Goal: Task Accomplishment & Management: Complete application form

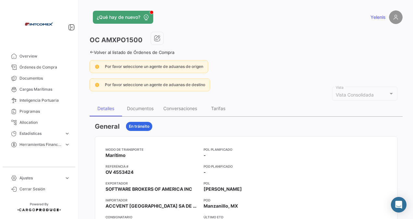
click at [101, 53] on link "Volver al listado de Órdenes de Compra" at bounding box center [132, 52] width 85 height 5
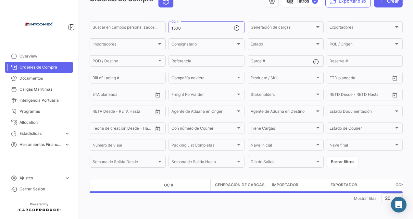
scroll to position [40, 0]
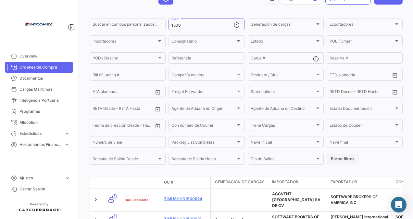
click at [339, 158] on button "Borrar filtros" at bounding box center [343, 159] width 32 height 11
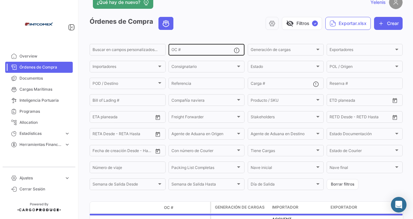
scroll to position [0, 0]
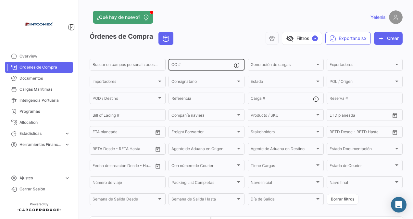
click at [185, 62] on div "OC #" at bounding box center [203, 64] width 62 height 13
paste input "311640"
type input "311640"
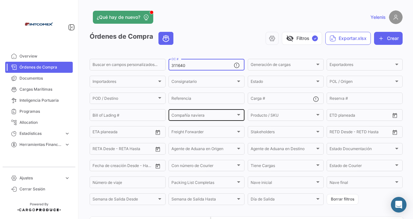
scroll to position [60, 0]
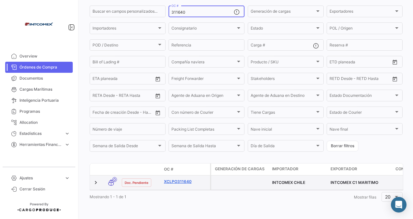
click at [182, 179] on link "XCLPO311640" at bounding box center [186, 182] width 44 height 6
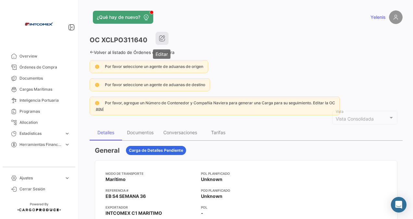
click at [163, 38] on icon "button" at bounding box center [162, 38] width 7 height 7
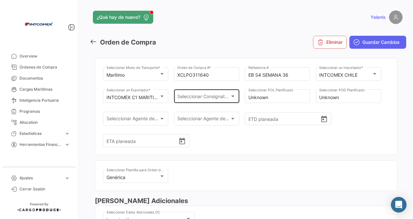
click at [193, 98] on span "Seleccionar Consignatario" at bounding box center [203, 98] width 53 height 6
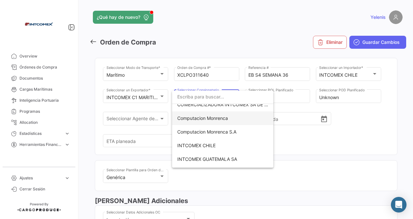
scroll to position [33, 0]
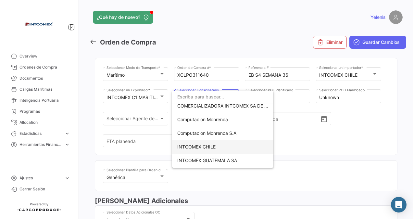
click at [201, 145] on span "INTCOMEX CHILE" at bounding box center [196, 147] width 38 height 6
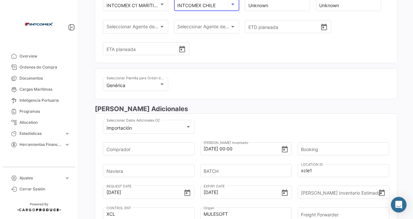
scroll to position [98, 0]
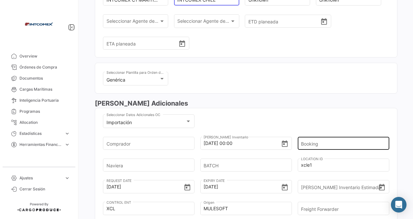
click at [302, 141] on input "Booking" at bounding box center [341, 143] width 81 height 23
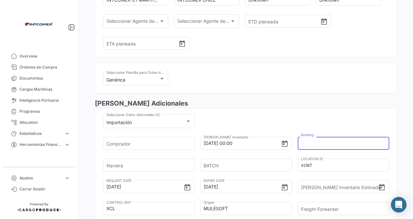
paste input "6428646480"
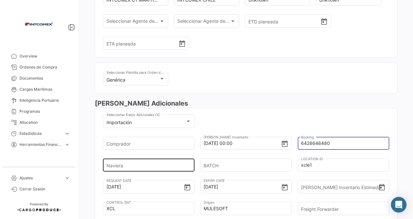
type input "6428646480"
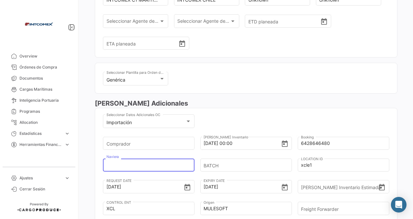
click at [142, 164] on input "Naviera" at bounding box center [147, 165] width 81 height 23
type input "cosco"
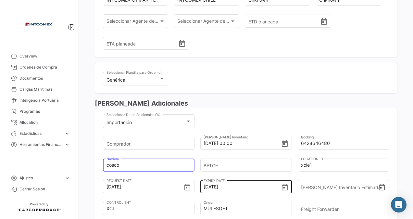
scroll to position [195, 0]
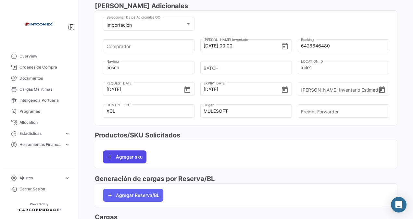
click at [115, 154] on button "Agregar sku" at bounding box center [125, 156] width 44 height 13
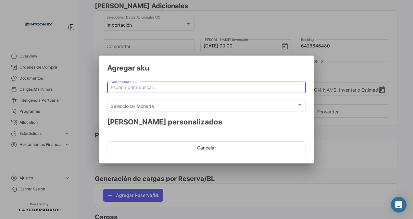
click at [126, 86] on input "Seleccionar SKU" at bounding box center [207, 88] width 192 height 6
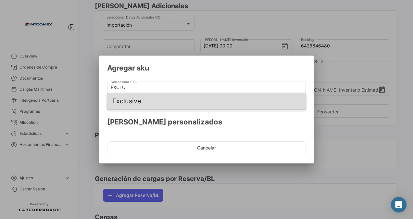
click at [128, 101] on span "Exclusive" at bounding box center [206, 101] width 189 height 16
type input "Exclusive"
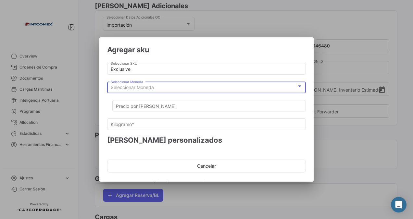
click at [121, 87] on span "Seleccionar Moneda" at bounding box center [132, 88] width 43 height 6
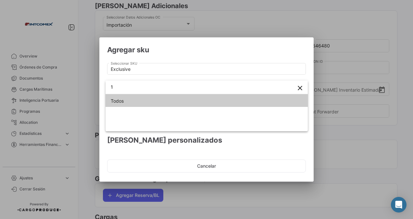
type input "1"
click at [118, 100] on span "Todos" at bounding box center [207, 101] width 192 height 14
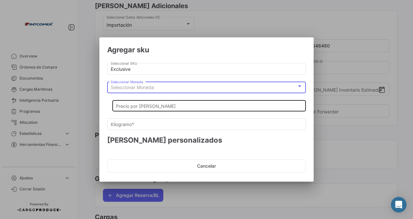
click at [128, 105] on input "Precio por [PERSON_NAME]" at bounding box center [209, 106] width 187 height 6
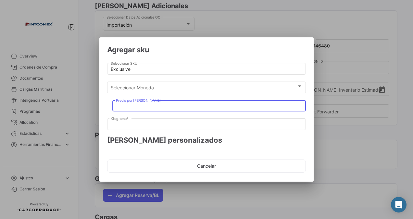
type input "1"
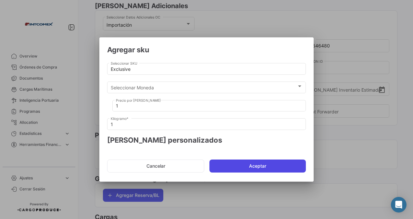
click at [242, 164] on button "Aceptar" at bounding box center [258, 166] width 97 height 13
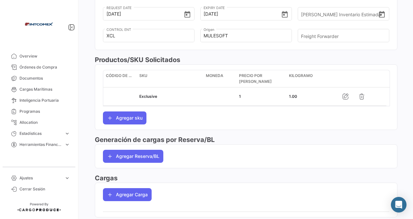
scroll to position [288, 0]
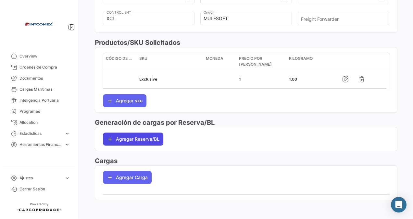
click at [133, 139] on button "Agregar Reserva/BL" at bounding box center [133, 139] width 60 height 13
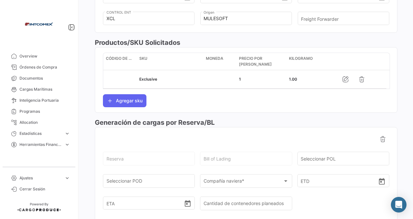
scroll to position [353, 0]
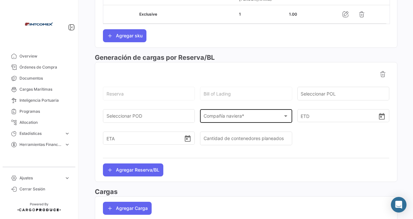
click at [225, 115] on span "Compañía naviera *" at bounding box center [243, 118] width 79 height 6
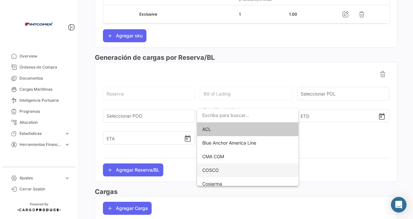
click at [211, 169] on span "COSCO" at bounding box center [211, 170] width 17 height 6
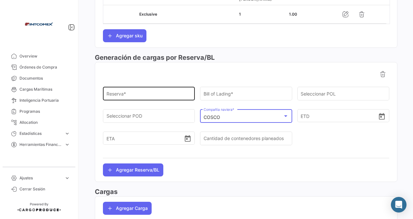
click at [112, 94] on input "Reserva *" at bounding box center [149, 95] width 85 height 6
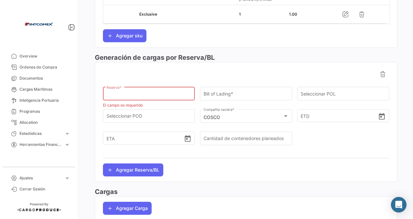
click at [112, 92] on input "Reserva *" at bounding box center [149, 95] width 85 height 6
type input "6429015980"
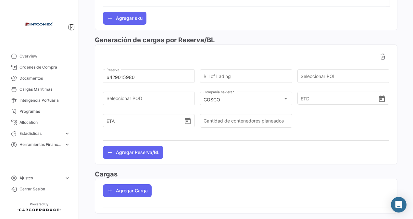
scroll to position [384, 0]
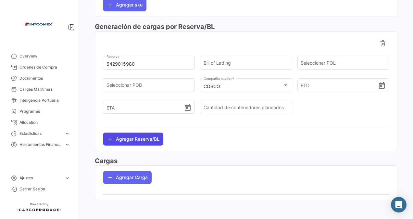
click at [133, 137] on button "Agregar Reserva/BL" at bounding box center [133, 139] width 60 height 13
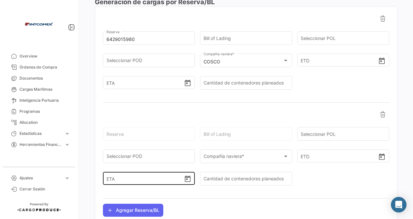
scroll to position [449, 0]
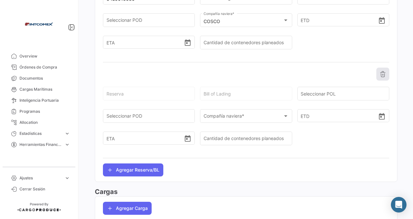
click at [380, 73] on icon at bounding box center [383, 74] width 7 height 7
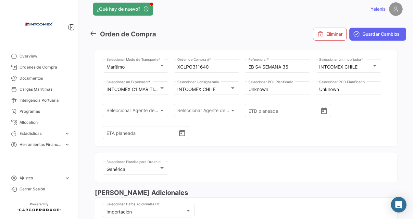
scroll to position [0, 0]
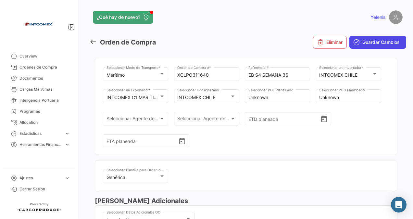
click at [363, 42] on span "Guardar Cambios" at bounding box center [381, 42] width 37 height 7
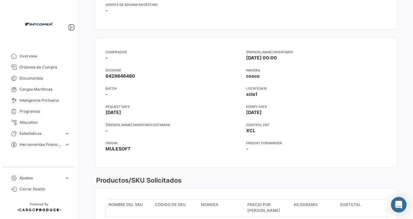
scroll to position [325, 0]
